Goal: Check status: Check status

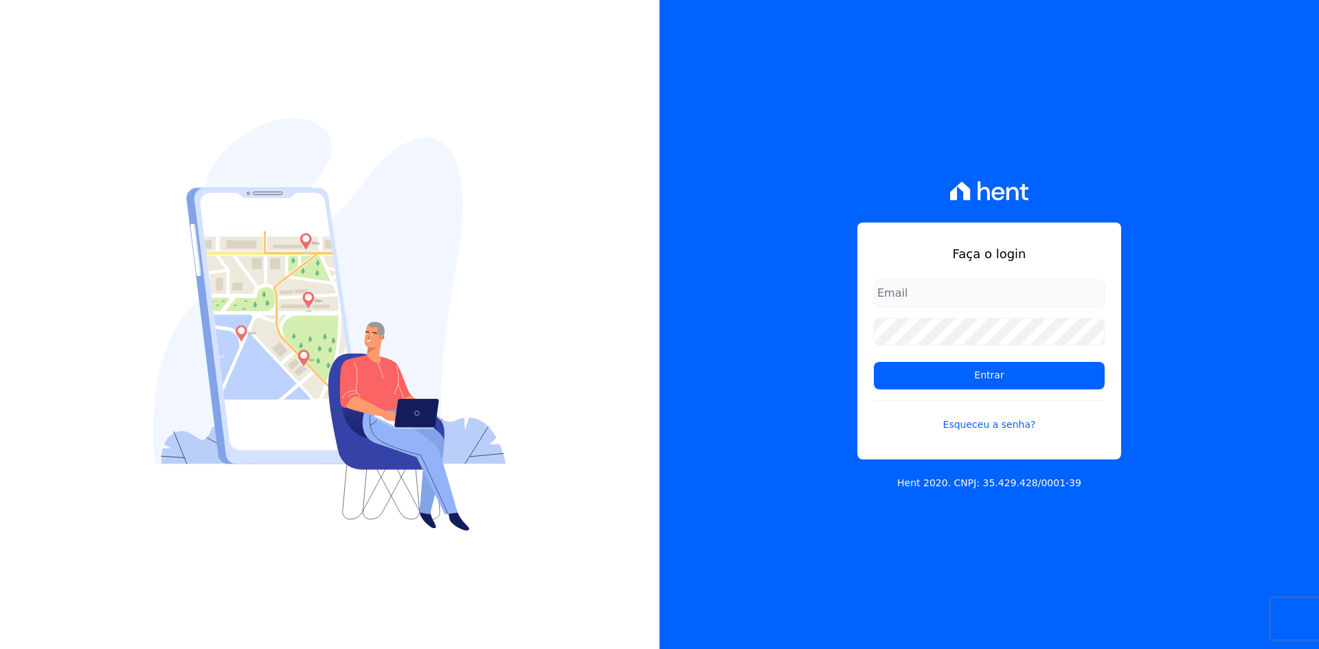
type input "[EMAIL_ADDRESS][DOMAIN_NAME]"
click at [1218, 420] on div "Faça o login [EMAIL_ADDRESS][DOMAIN_NAME] Entrar Esqueceu a senha? Hent 2020. C…" at bounding box center [988, 324] width 659 height 649
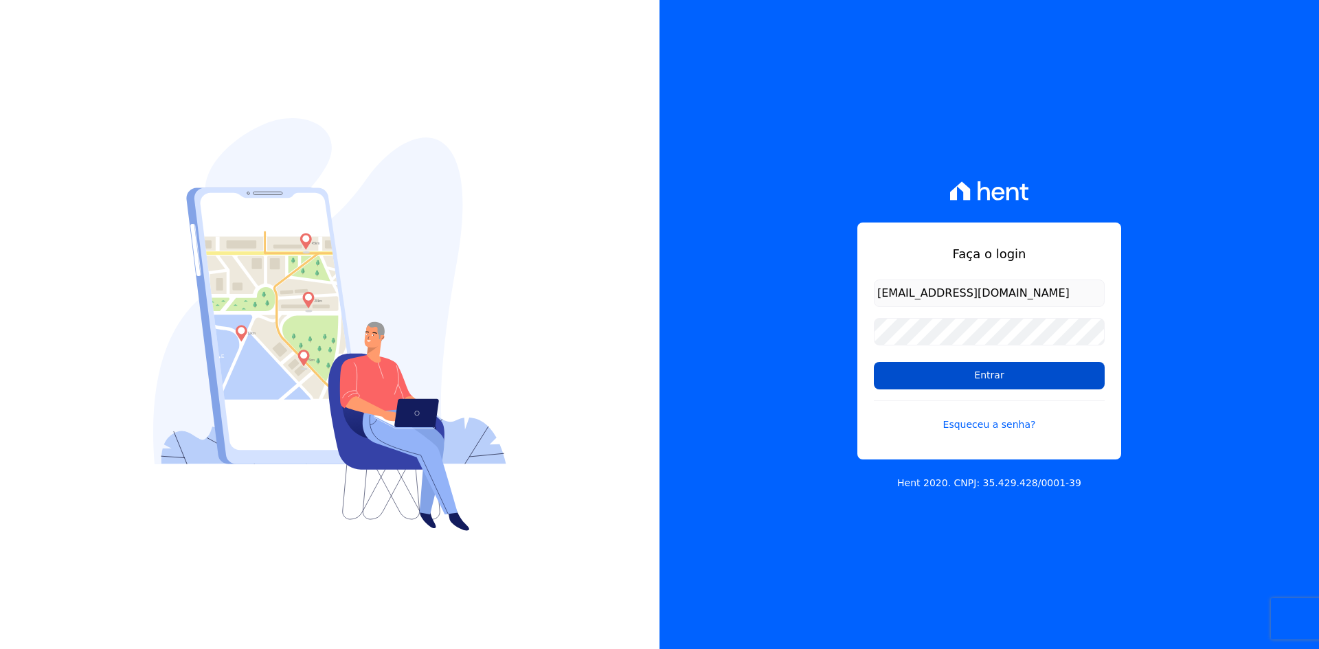
click at [996, 378] on input "Entrar" at bounding box center [989, 375] width 231 height 27
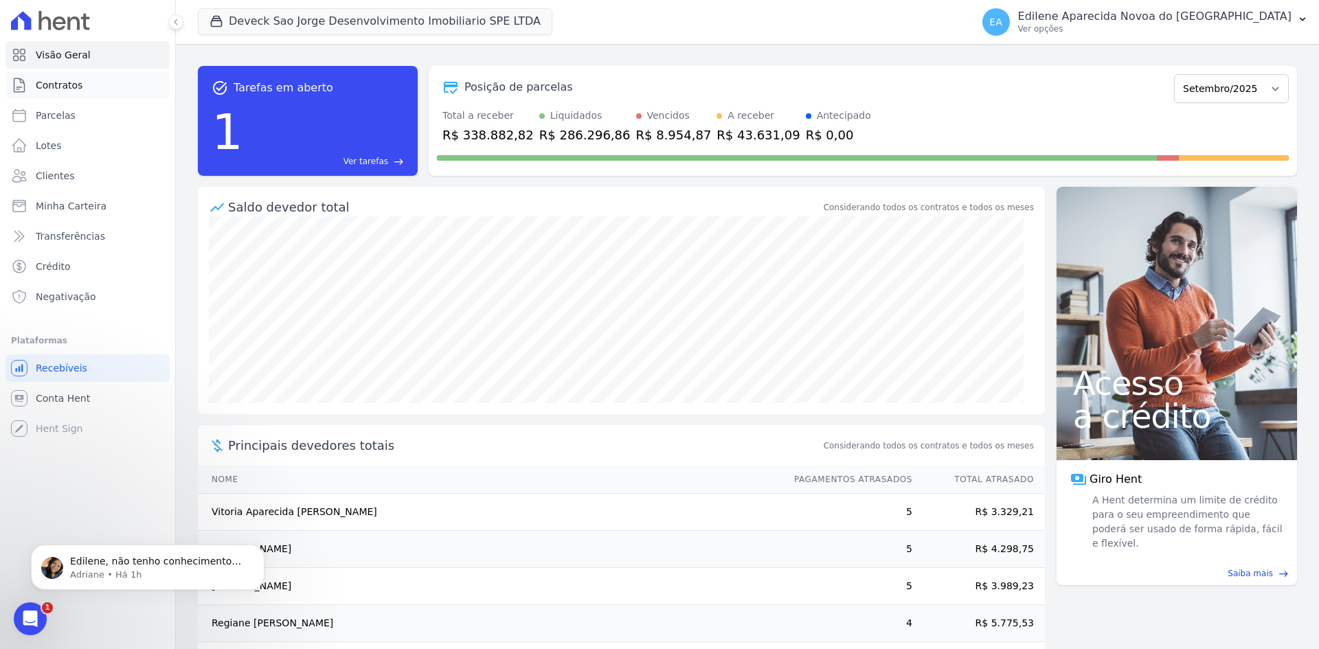
click at [61, 84] on span "Contratos" at bounding box center [59, 85] width 47 height 14
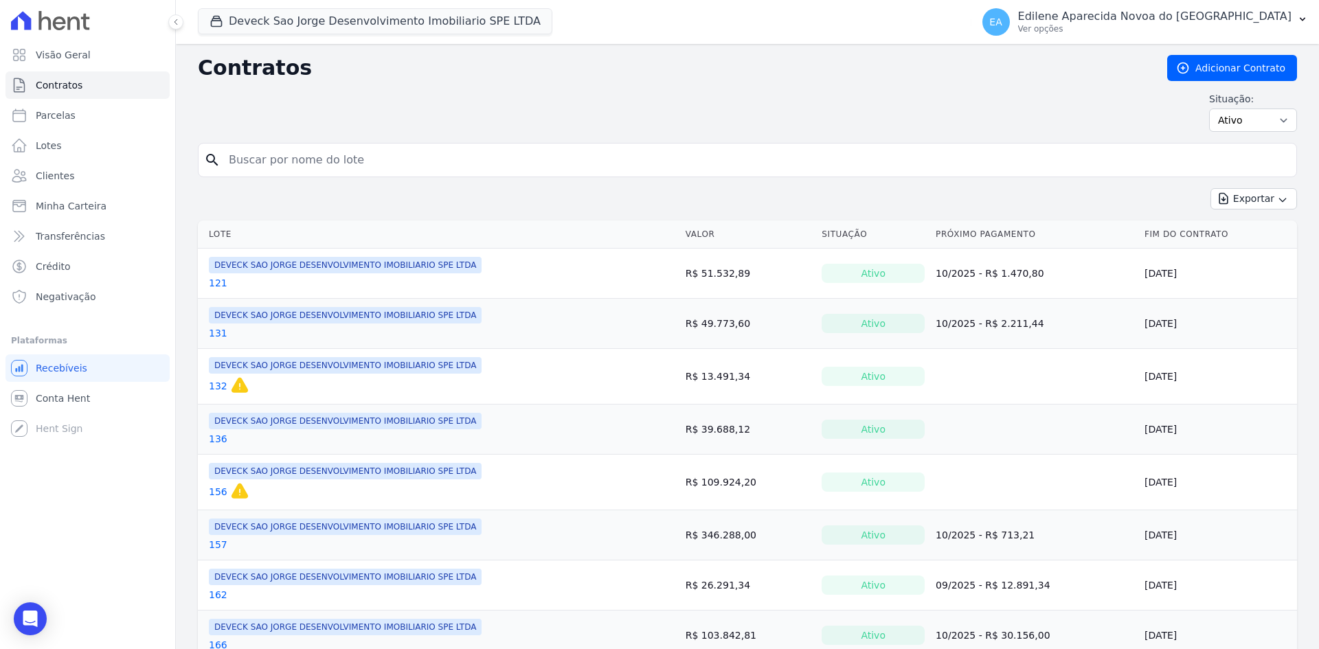
click at [297, 159] on input "search" at bounding box center [755, 159] width 1070 height 27
type input "44"
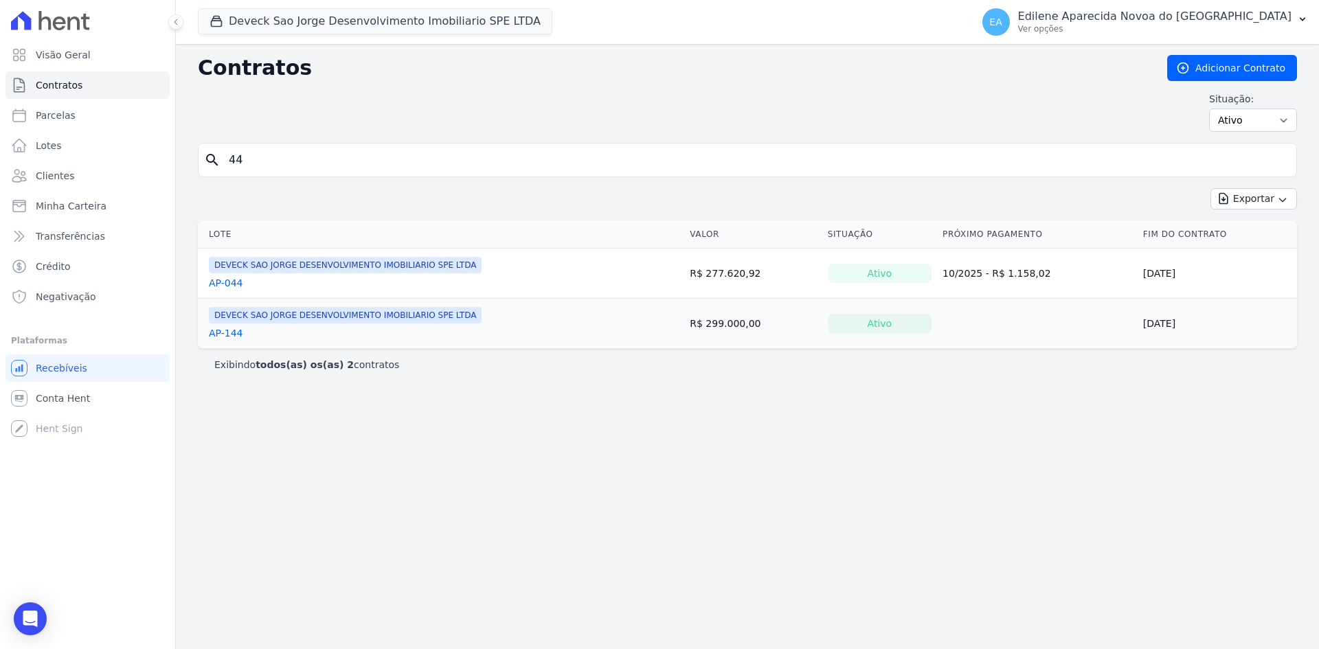
click at [227, 282] on link "AP-044" at bounding box center [226, 283] width 34 height 14
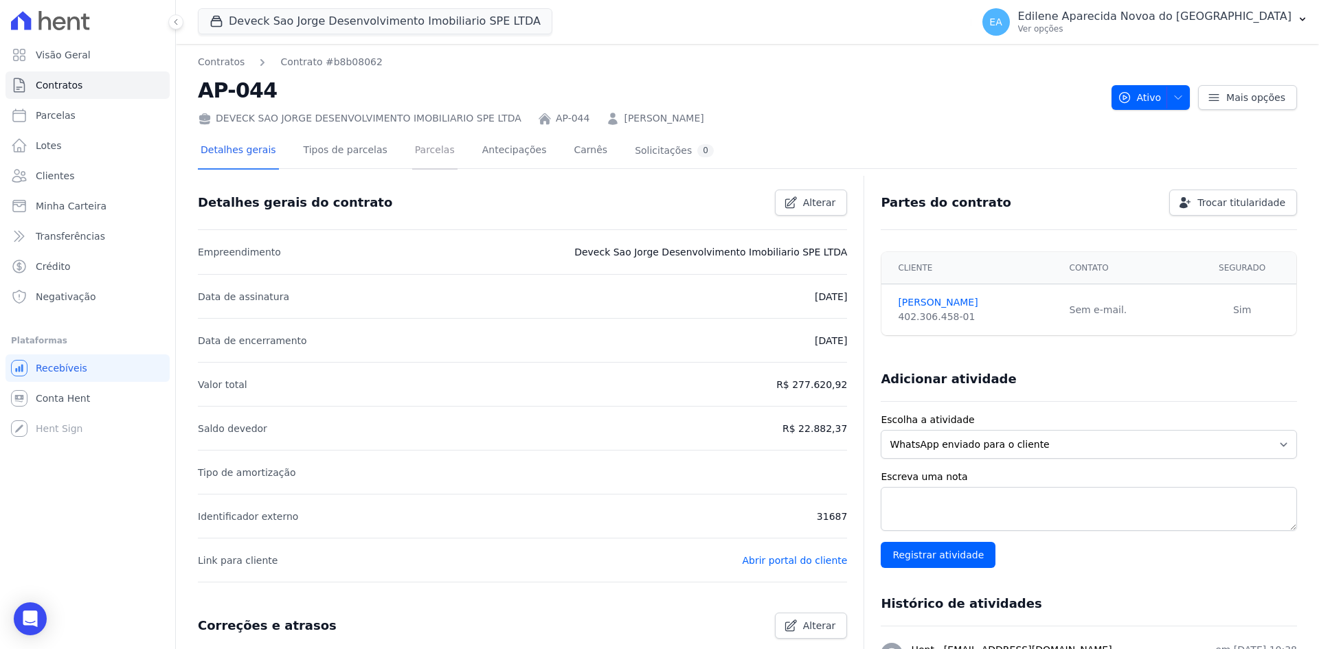
click at [412, 149] on link "Parcelas" at bounding box center [434, 151] width 45 height 36
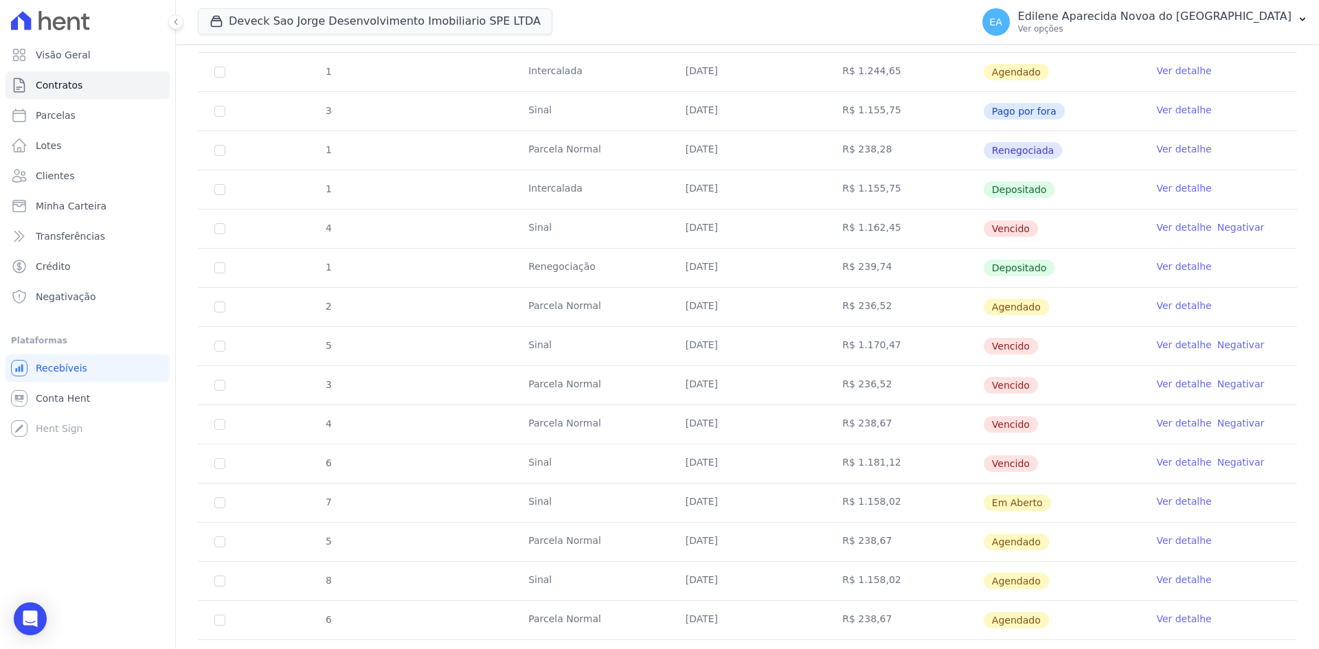
scroll to position [412, 0]
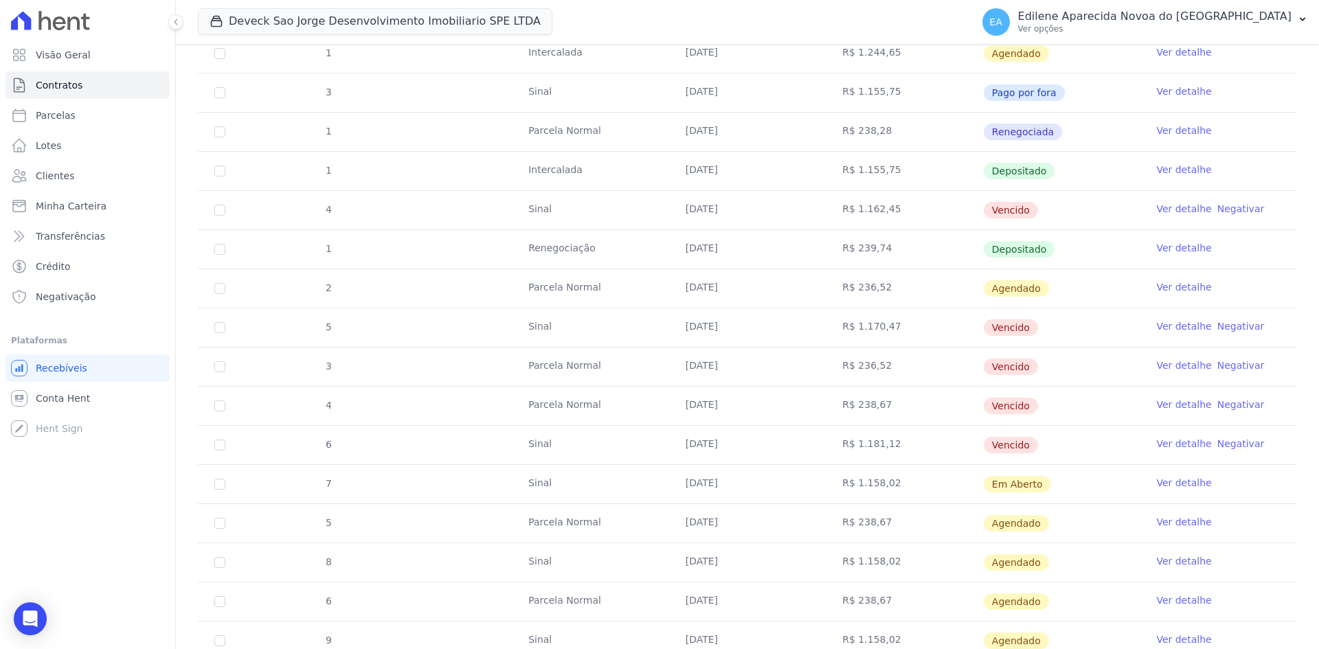
click at [1171, 443] on link "Ver detalhe" at bounding box center [1183, 444] width 55 height 14
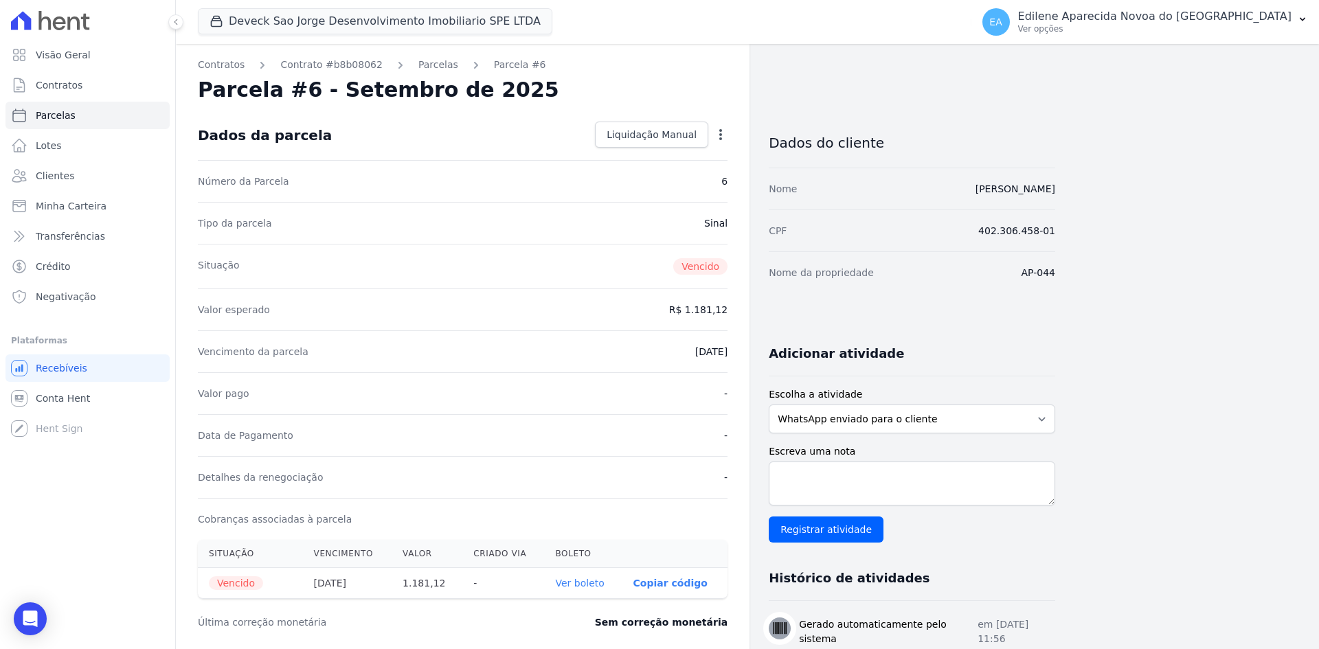
click at [590, 584] on link "Ver boleto" at bounding box center [580, 583] width 49 height 11
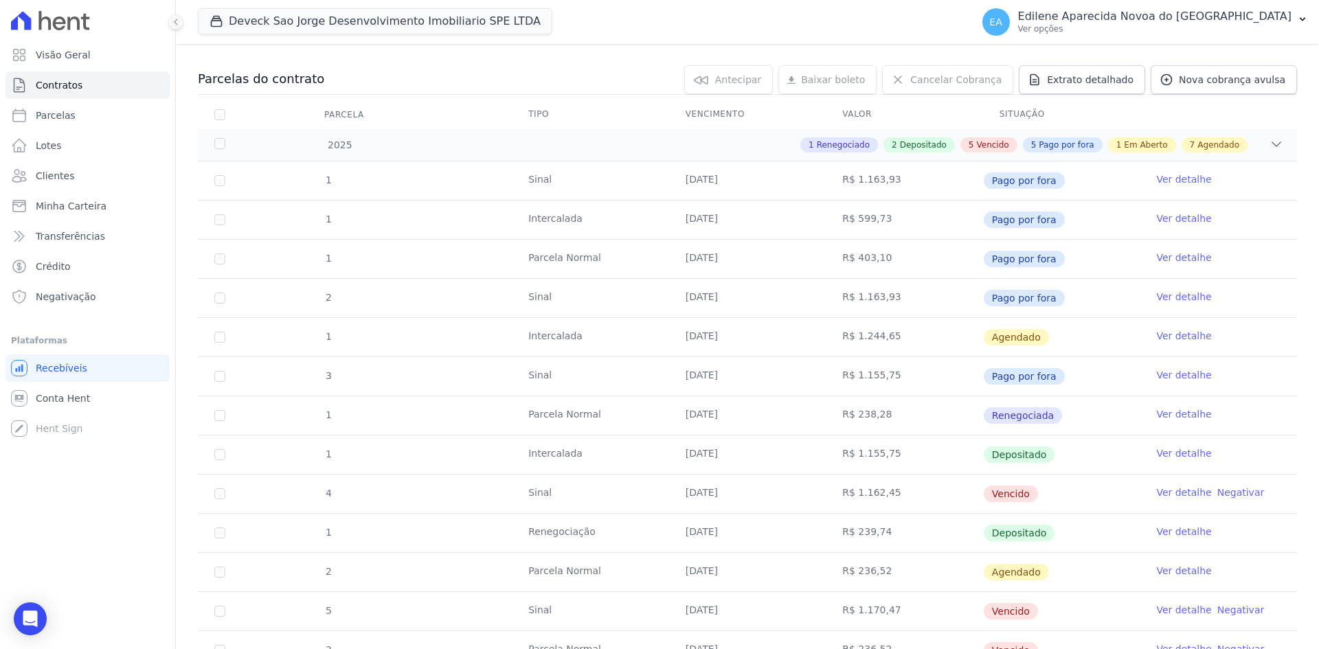
scroll to position [137, 0]
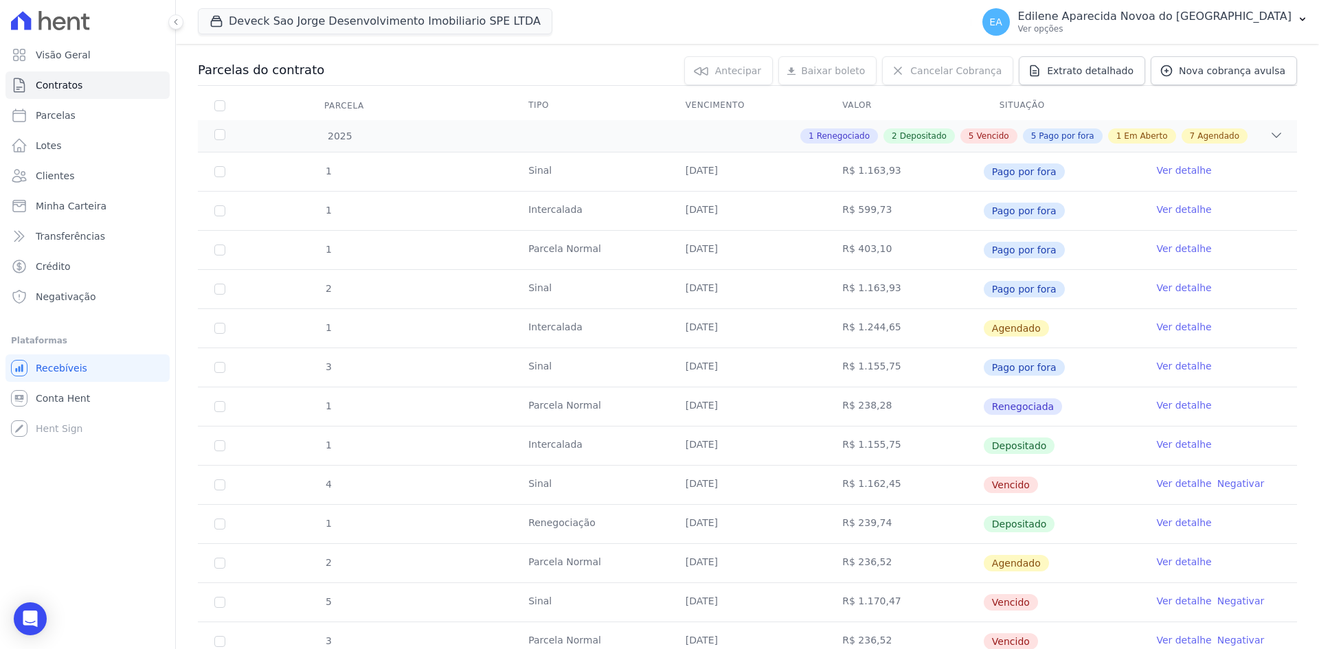
click at [1175, 329] on link "Ver detalhe" at bounding box center [1183, 327] width 55 height 14
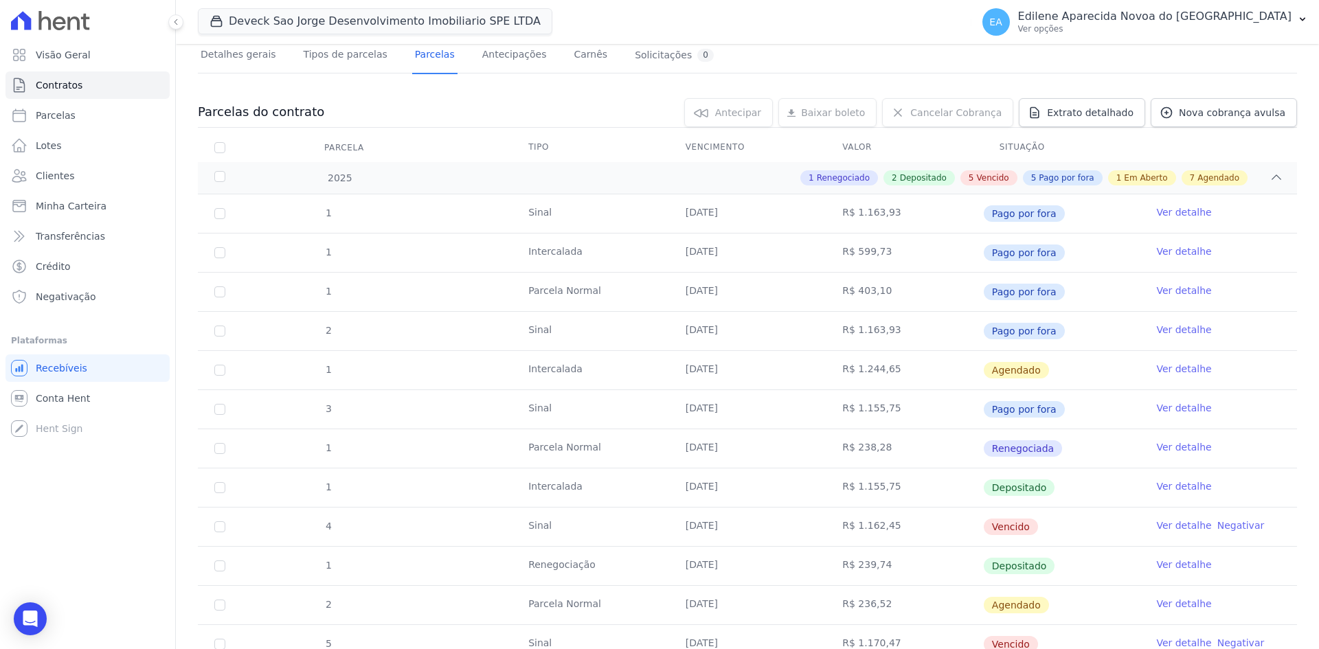
scroll to position [137, 0]
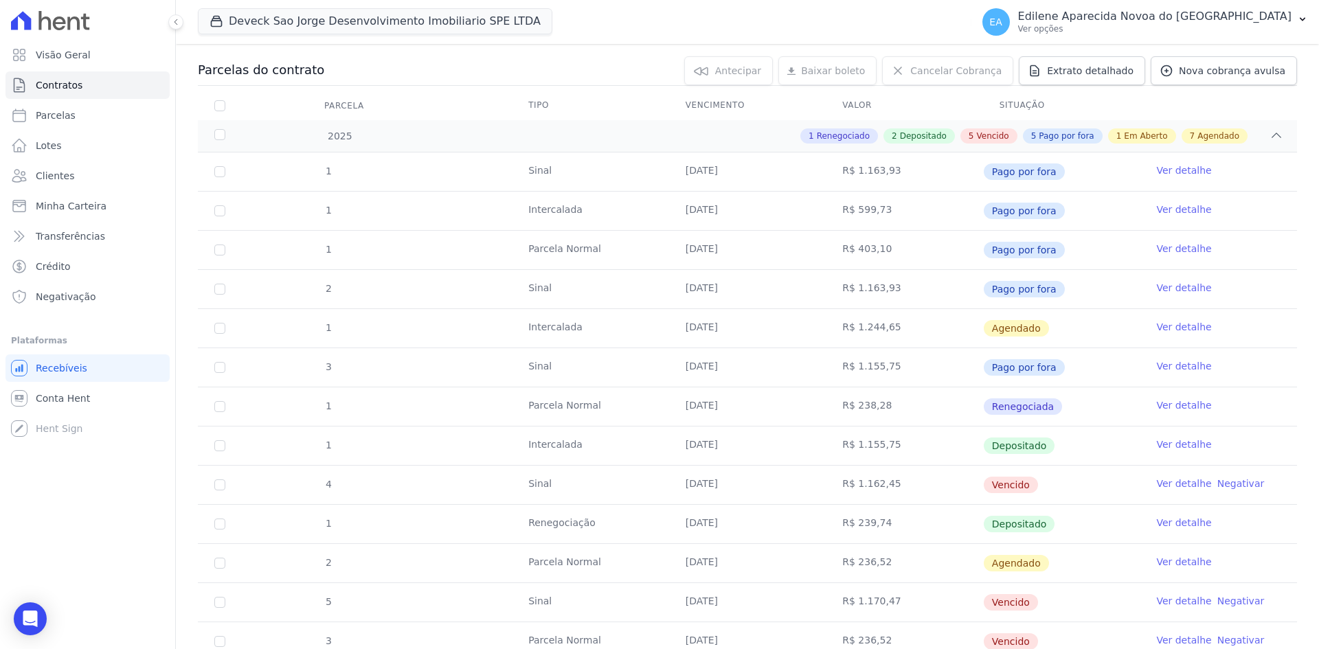
click at [1186, 403] on link "Ver detalhe" at bounding box center [1183, 405] width 55 height 14
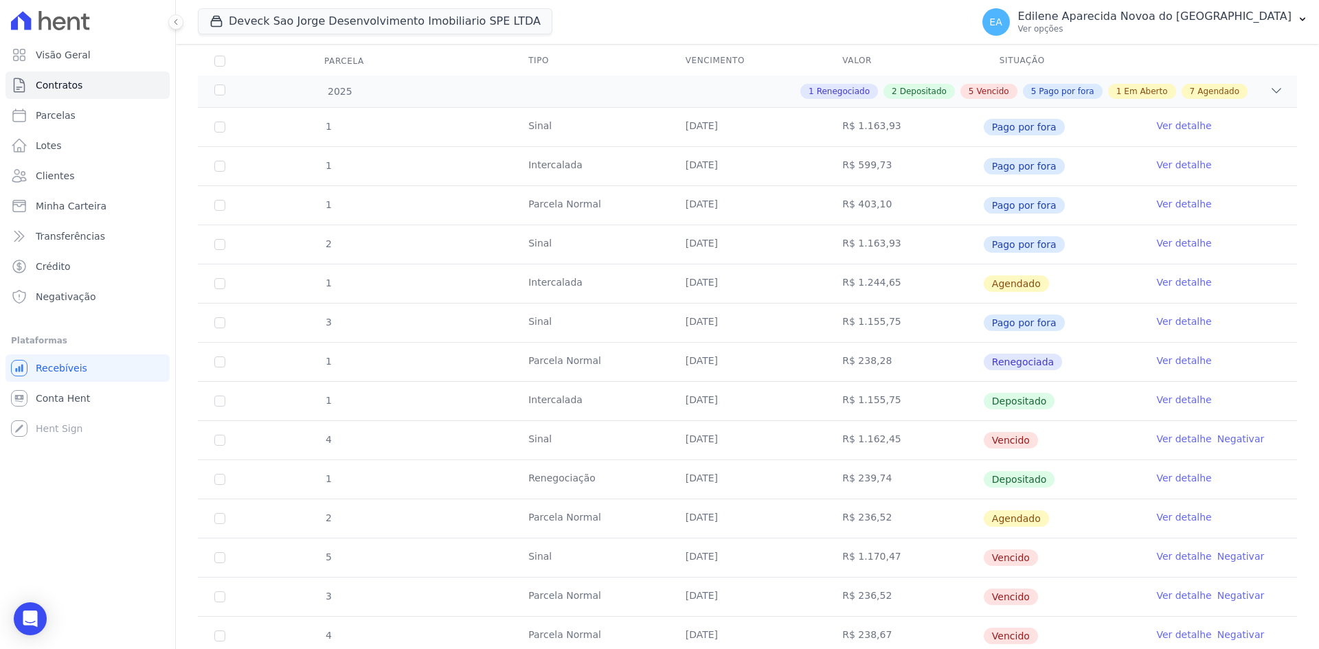
scroll to position [206, 0]
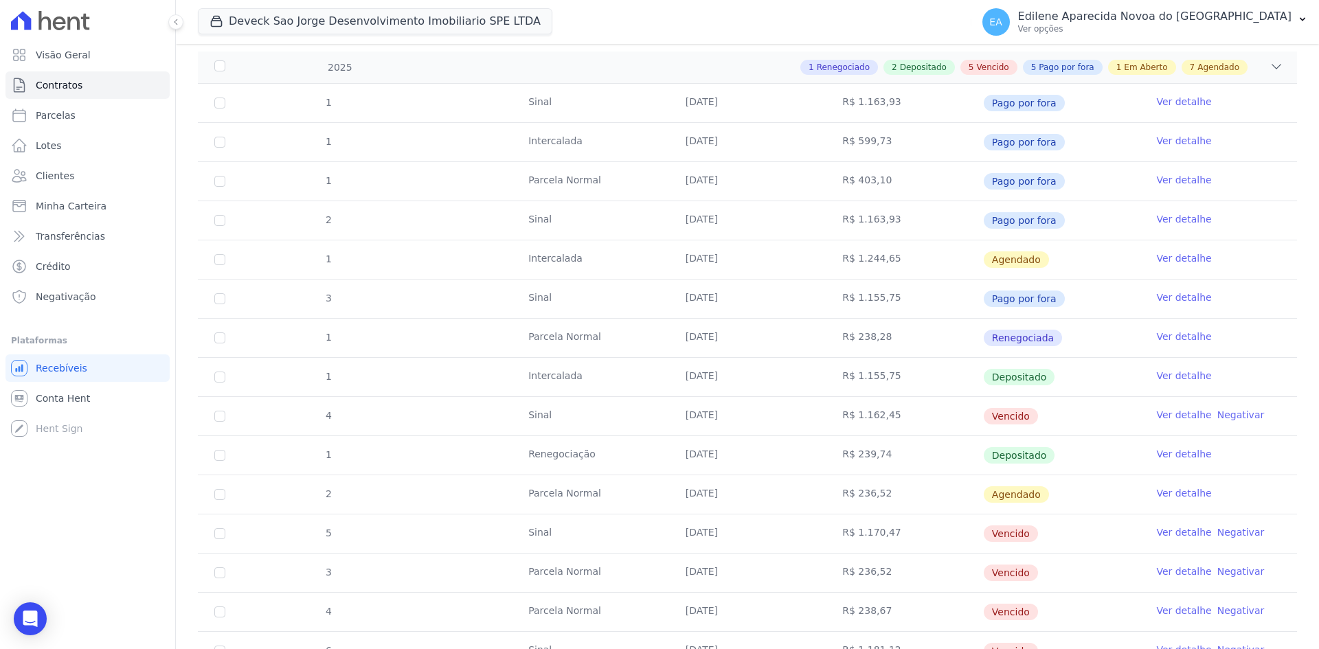
click at [1177, 373] on link "Ver detalhe" at bounding box center [1183, 376] width 55 height 14
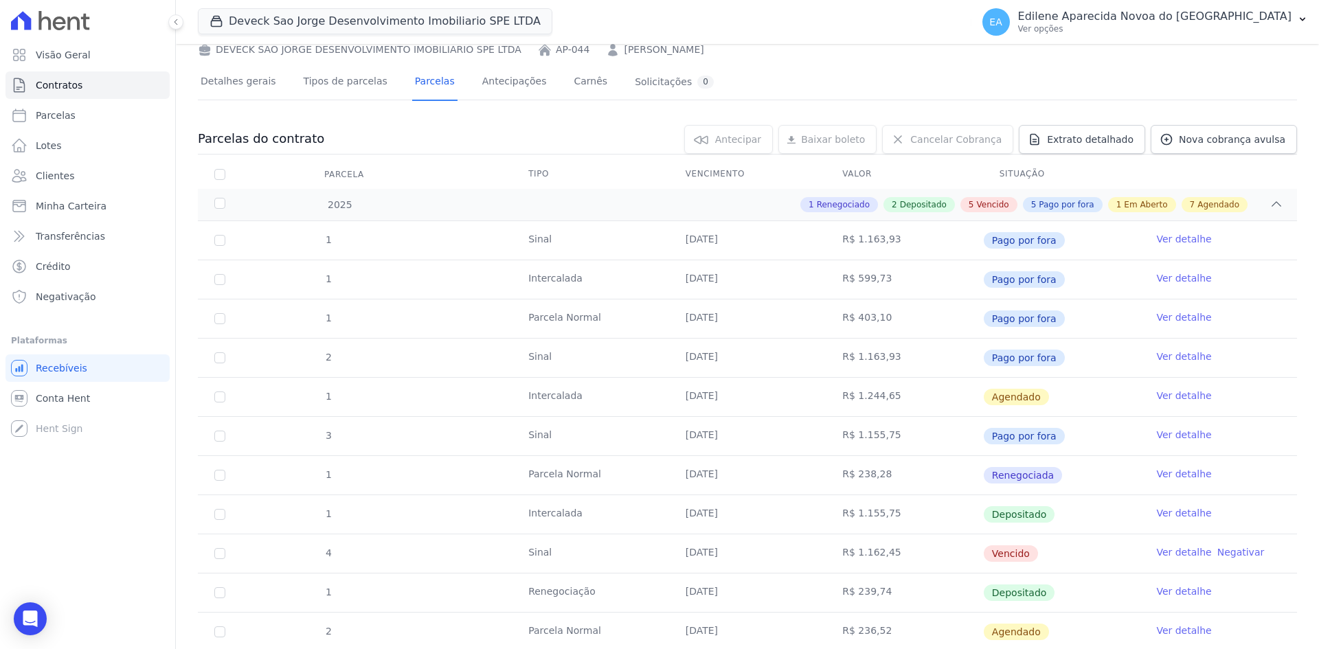
scroll to position [137, 0]
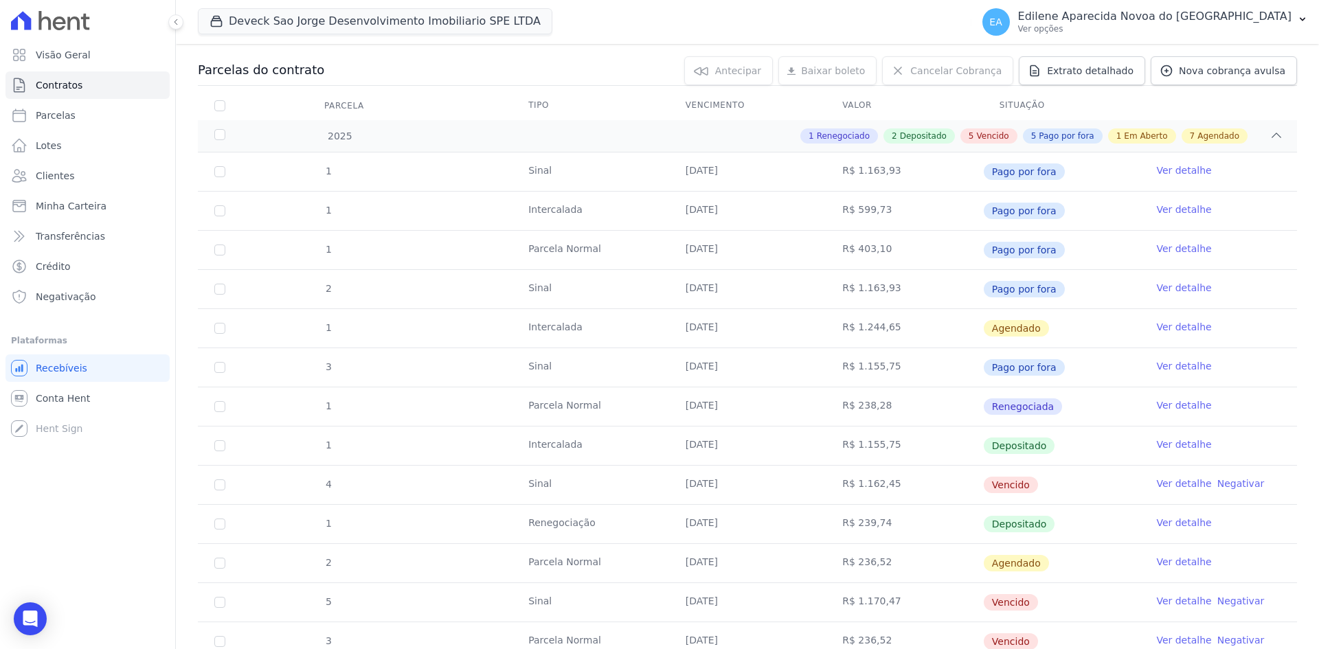
click at [1180, 485] on link "Ver detalhe" at bounding box center [1183, 484] width 55 height 14
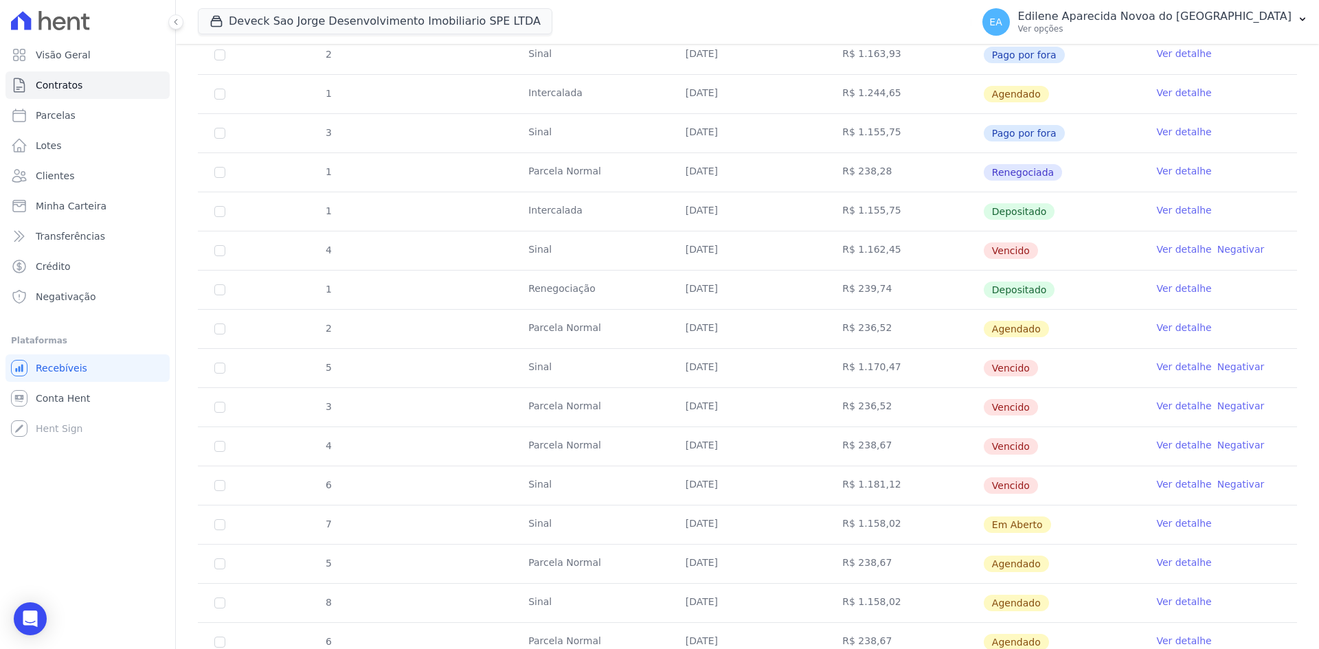
scroll to position [536, 0]
